Goal: Navigation & Orientation: Find specific page/section

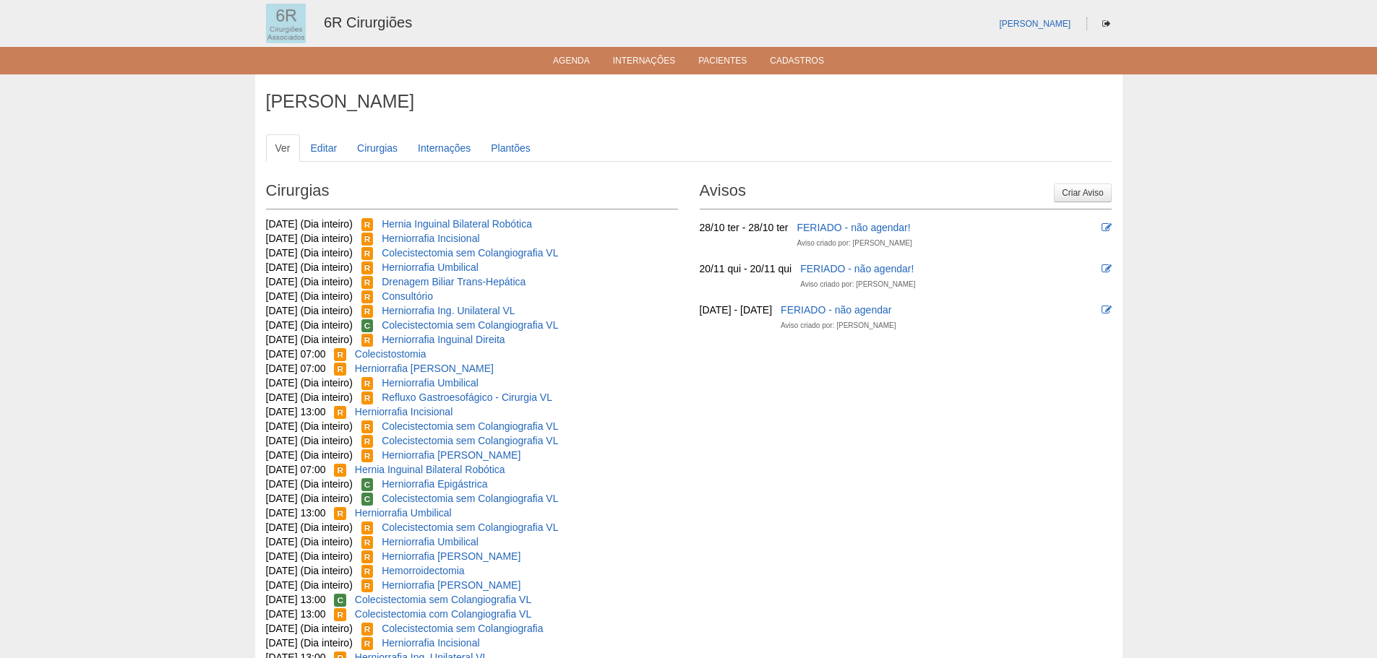
click at [569, 53] on ul "Agenda Internações Pacientes Cadastros" at bounding box center [688, 60] width 1377 height 27
click at [571, 61] on link "Agenda" at bounding box center [571, 62] width 37 height 12
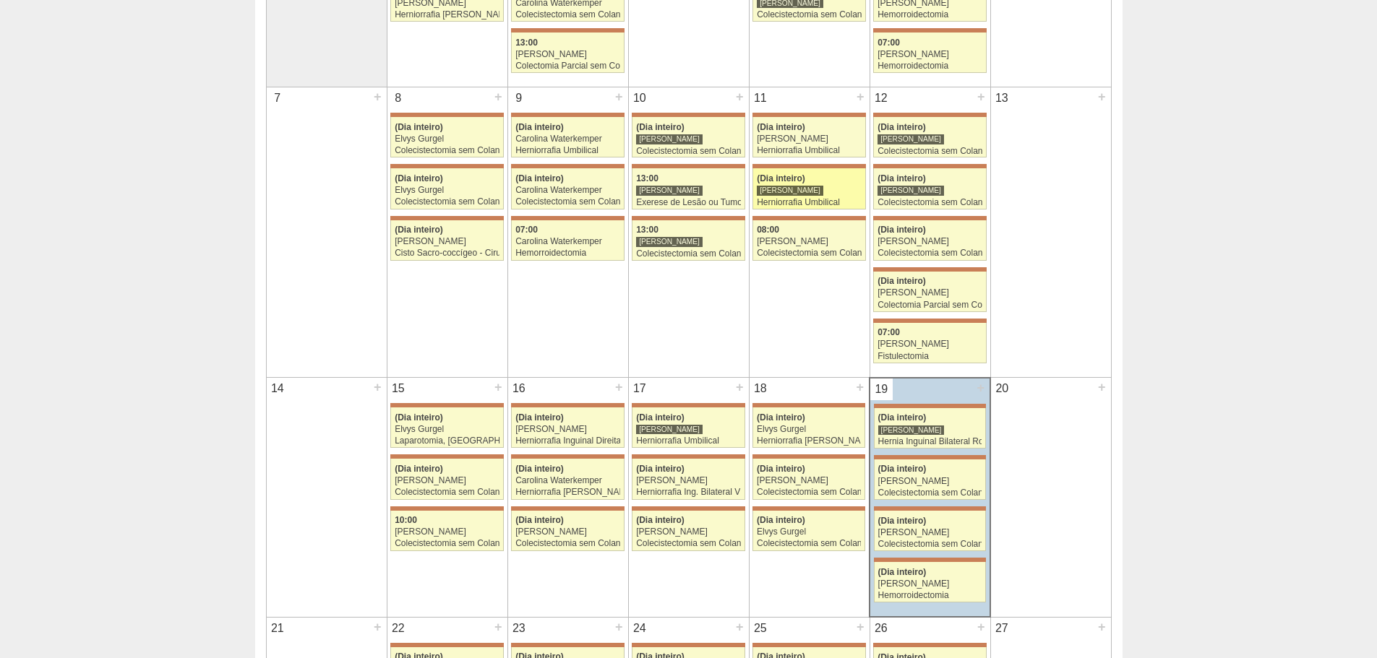
scroll to position [795, 0]
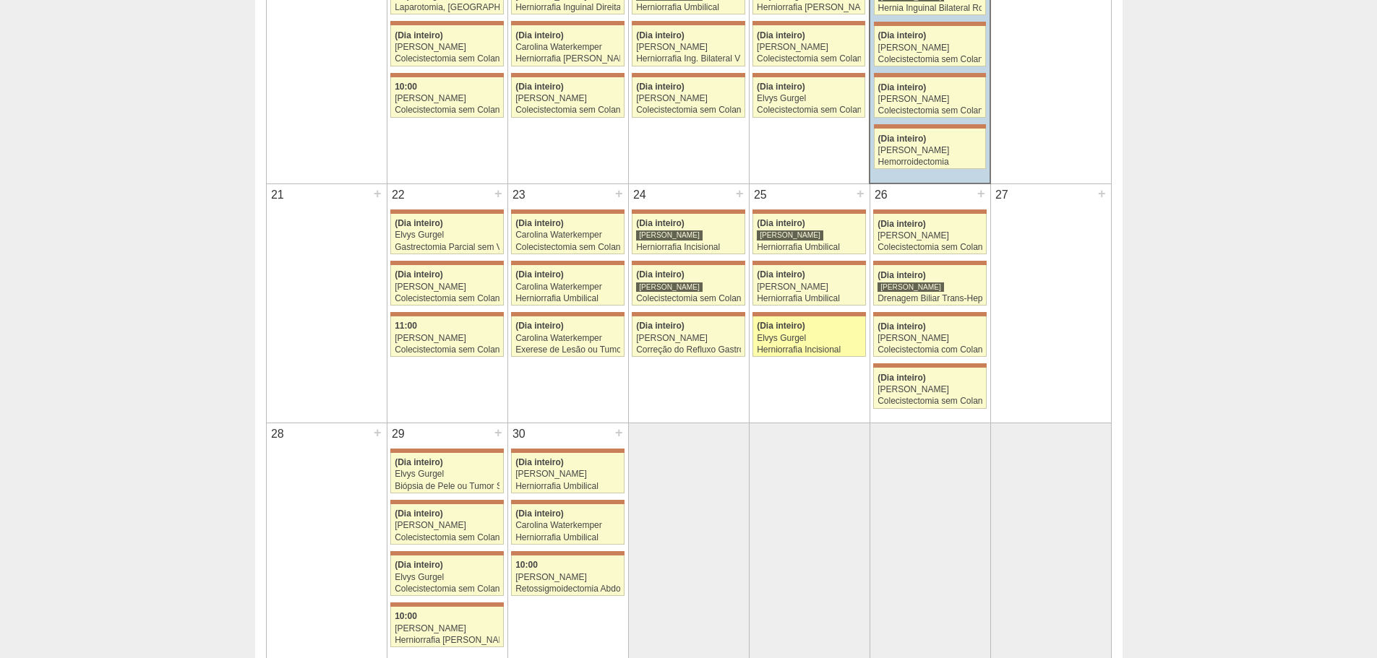
click at [804, 335] on div "Elvys Gurgel" at bounding box center [809, 338] width 105 height 9
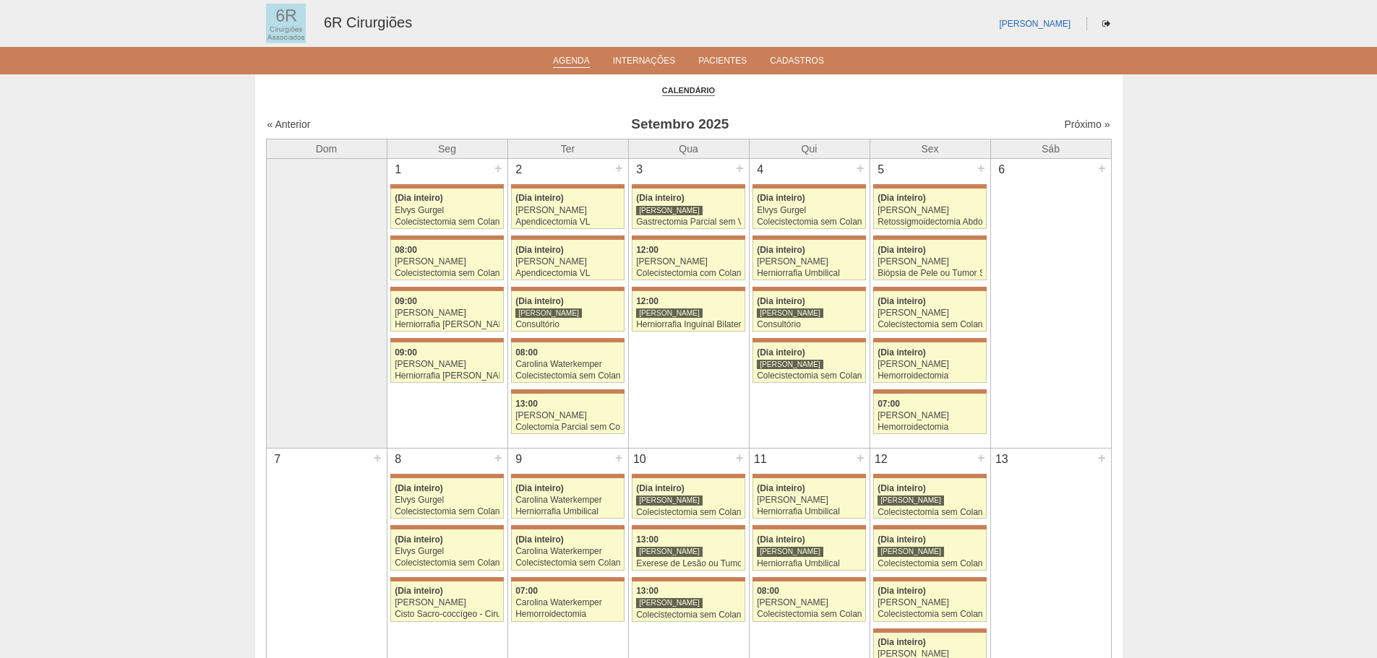
scroll to position [795, 0]
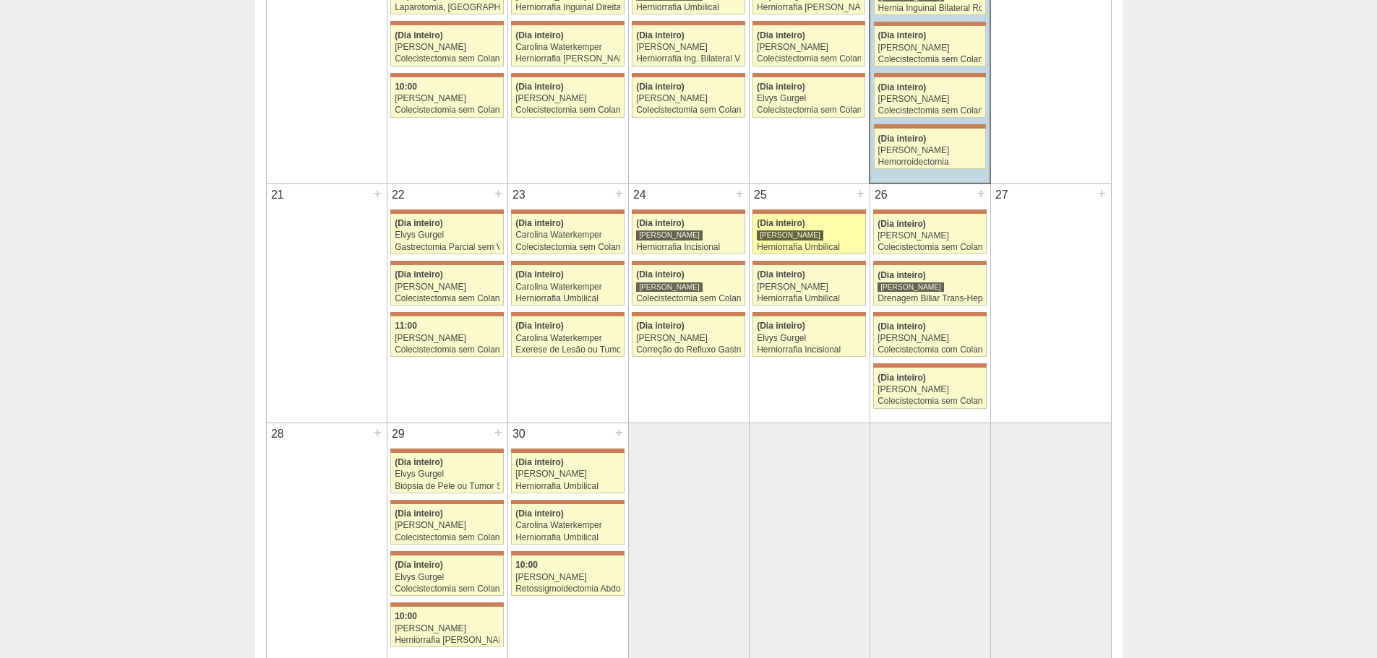
click at [829, 224] on div "(Dia inteiro)" at bounding box center [809, 223] width 105 height 9
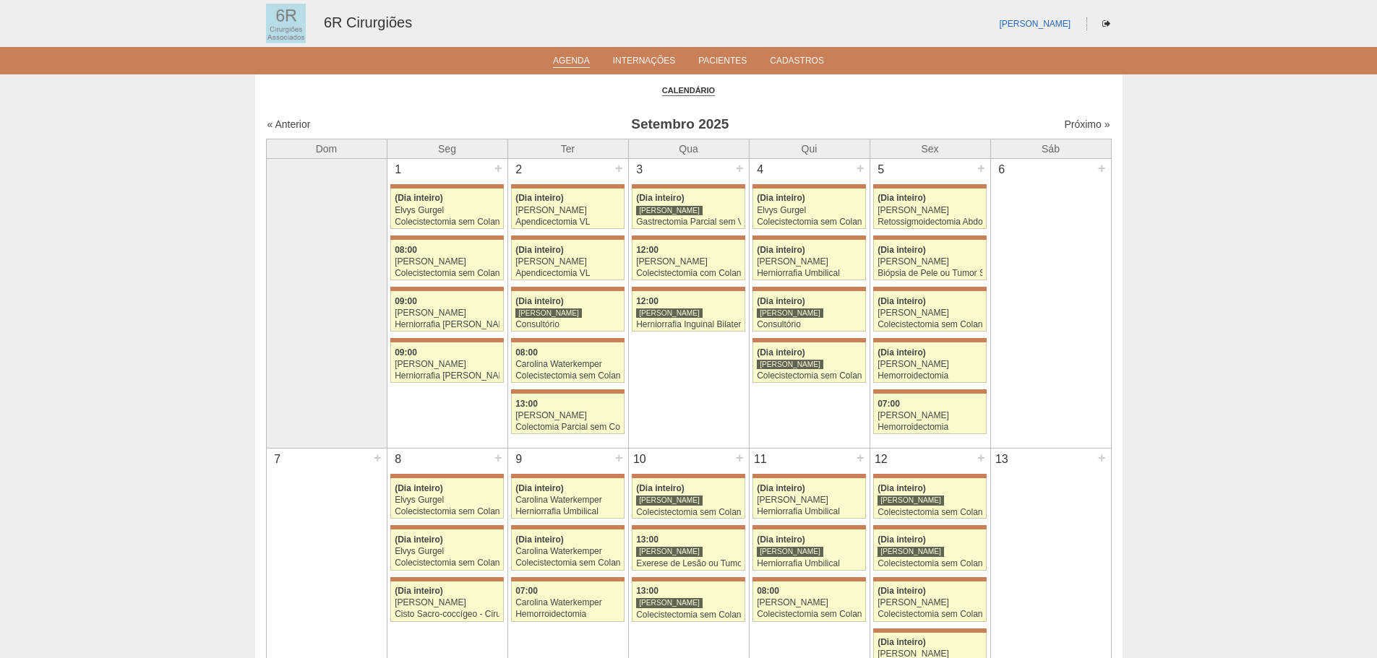
scroll to position [795, 0]
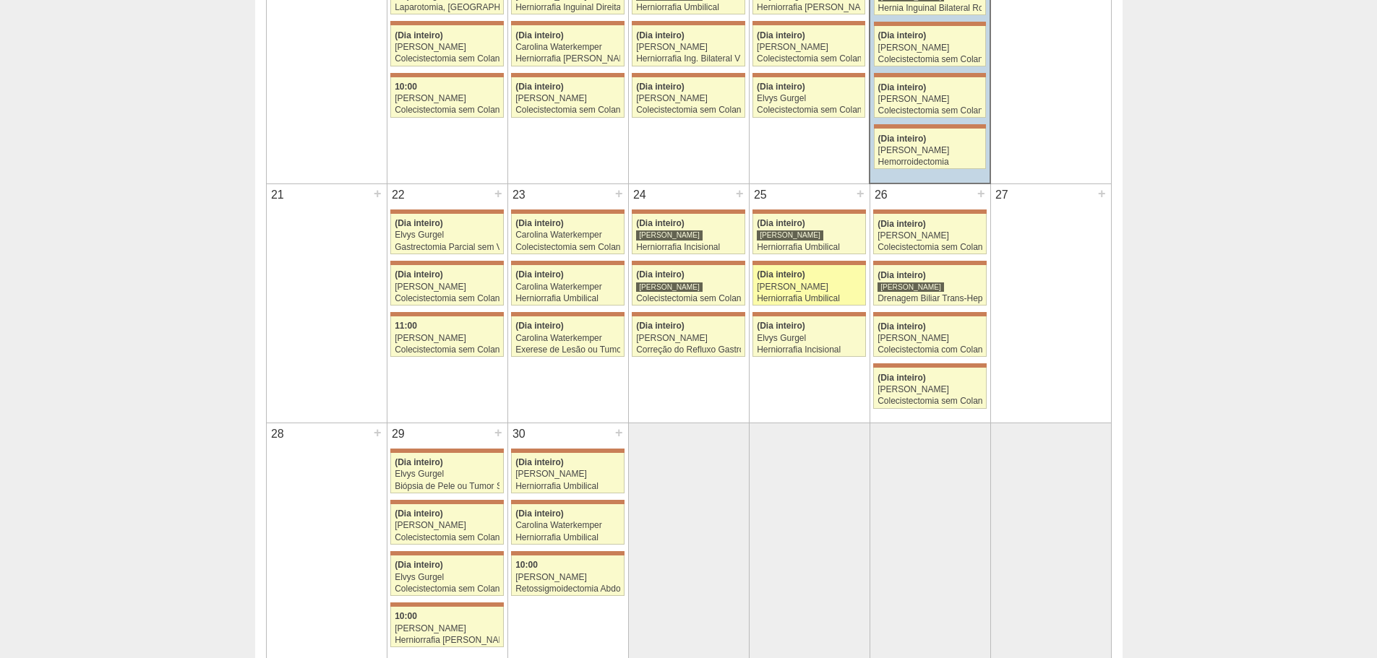
click at [859, 291] on div "[PERSON_NAME]" at bounding box center [809, 287] width 105 height 9
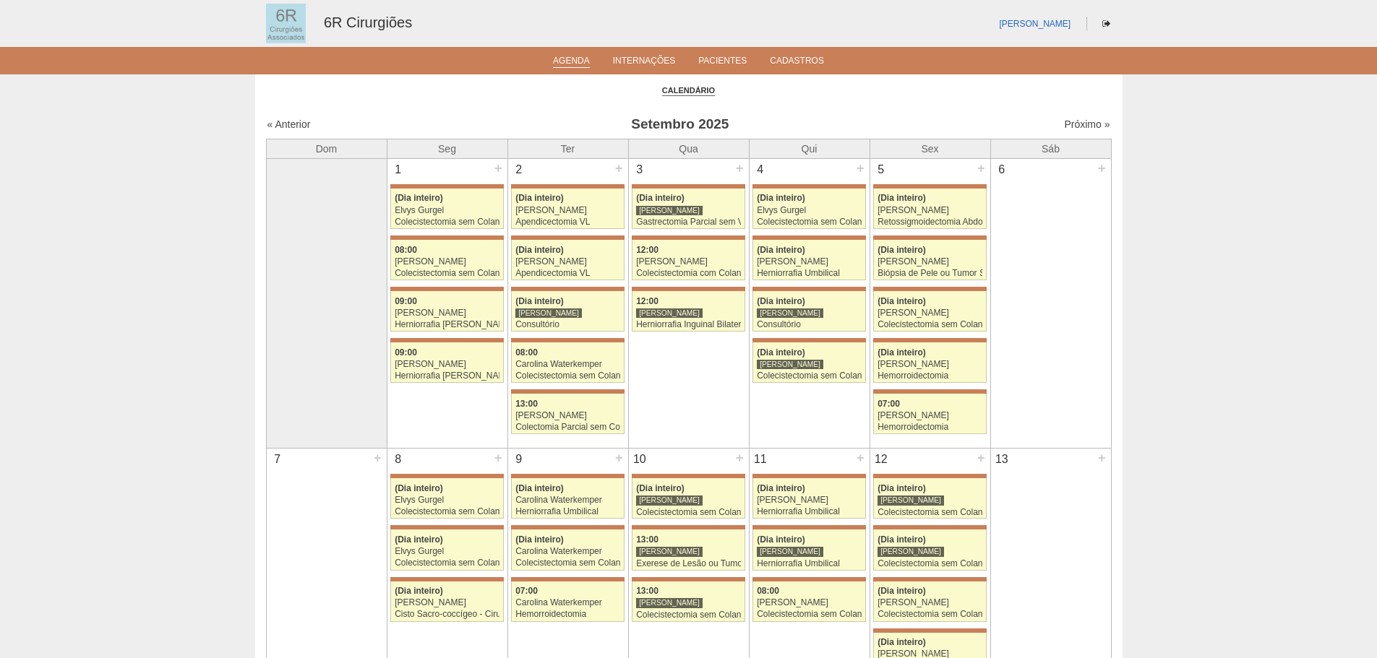
scroll to position [795, 0]
